Goal: Information Seeking & Learning: Stay updated

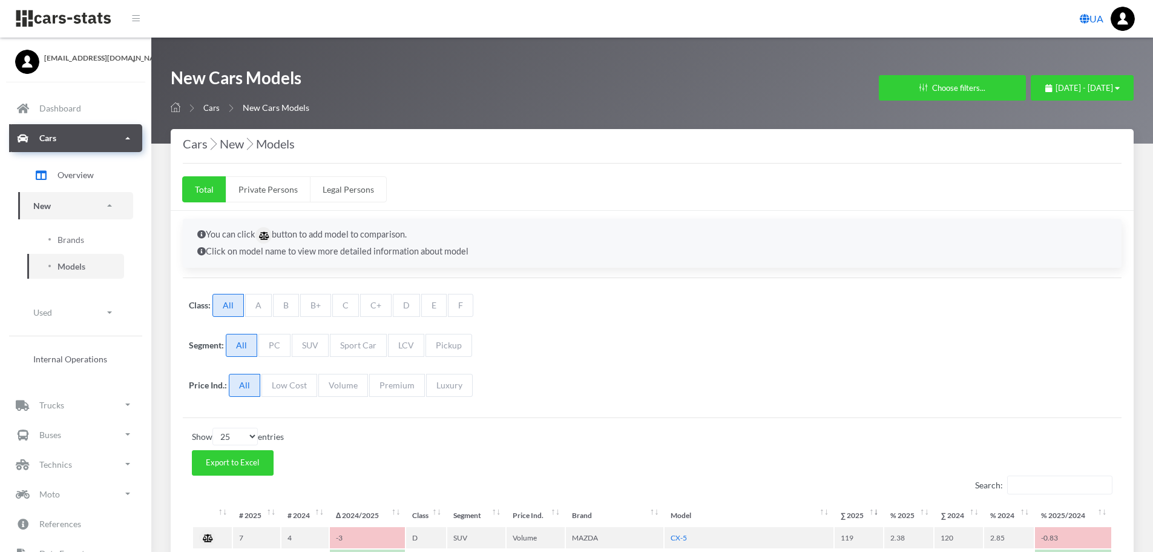
select select "25"
select select "MAZDA"
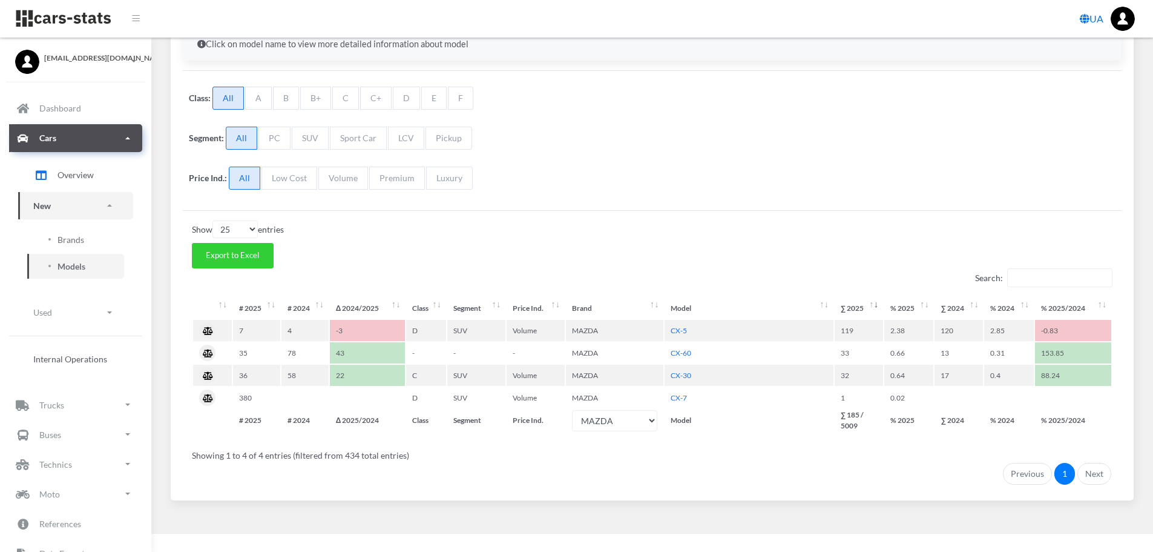
scroll to position [9, 9]
click at [61, 235] on span "Brands" at bounding box center [71, 239] width 27 height 13
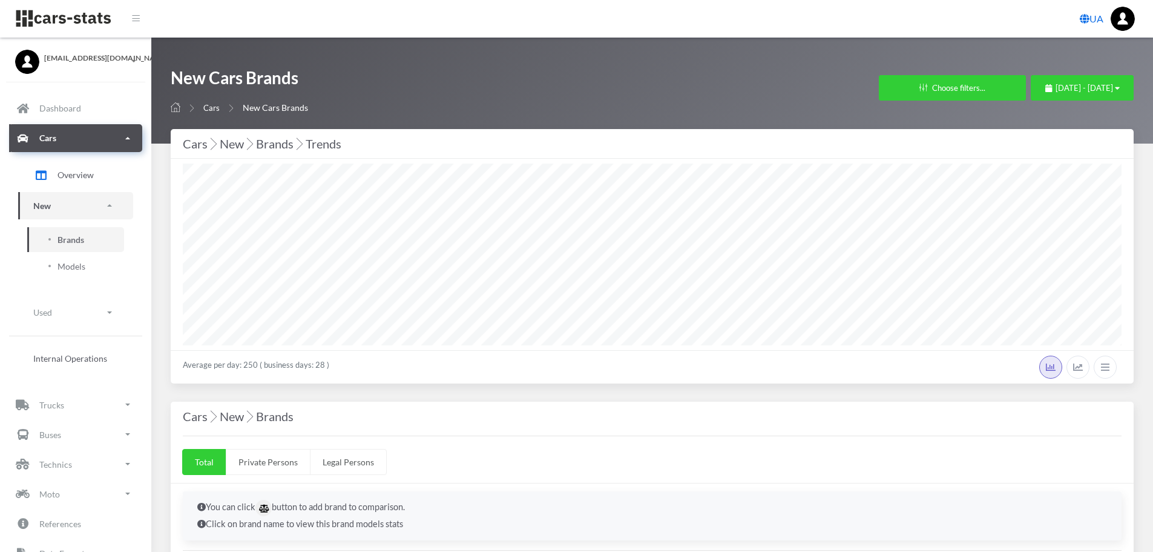
select select "25"
click at [1056, 88] on span "[DATE] - [DATE]" at bounding box center [1085, 88] width 58 height 10
click at [1051, 162] on li "This Month" at bounding box center [1077, 164] width 85 height 19
select select "25"
